Goal: Task Accomplishment & Management: Manage account settings

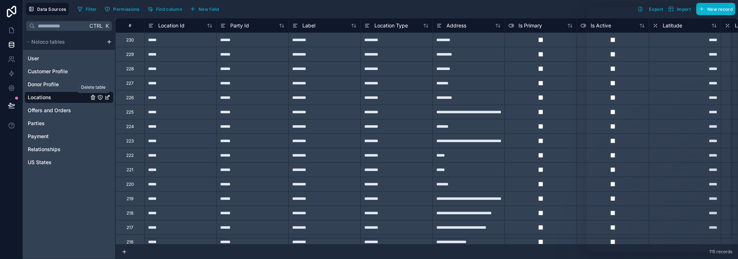
click at [93, 97] on icon "Locations" at bounding box center [93, 97] width 6 height 6
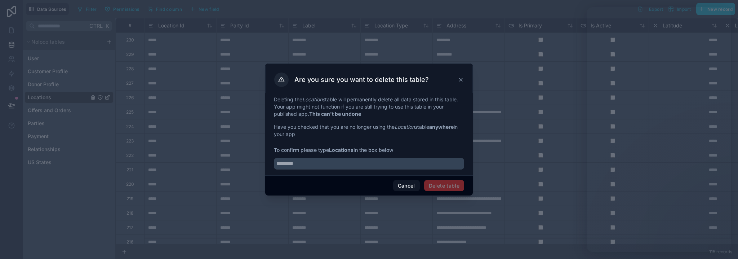
click at [462, 81] on icon at bounding box center [460, 79] width 3 height 3
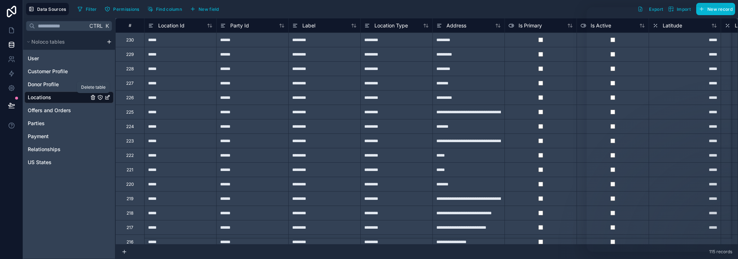
click at [92, 97] on icon "Locations" at bounding box center [93, 97] width 6 height 6
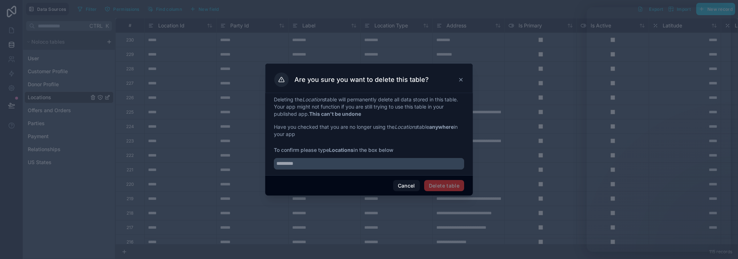
click at [461, 80] on icon at bounding box center [460, 79] width 3 height 3
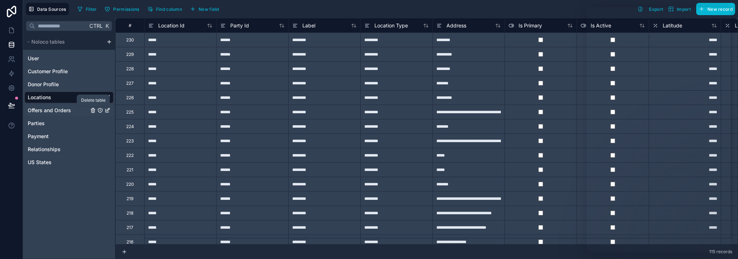
click at [93, 110] on icon "Offers and Orders" at bounding box center [93, 110] width 6 height 6
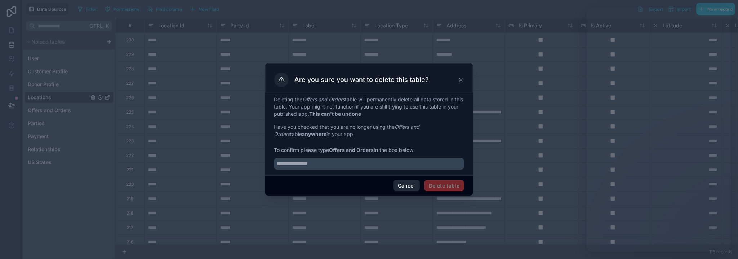
click at [409, 186] on button "Cancel" at bounding box center [406, 186] width 27 height 12
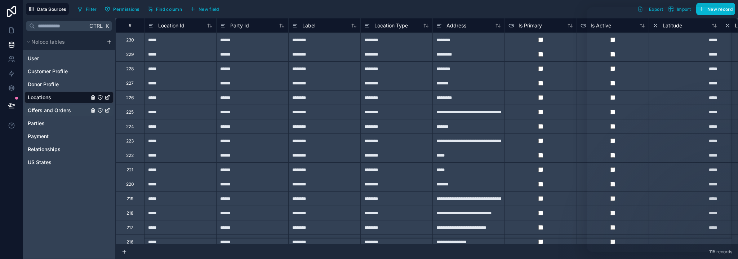
click at [61, 111] on span "Offers and Orders" at bounding box center [49, 110] width 43 height 7
